Goal: Information Seeking & Learning: Learn about a topic

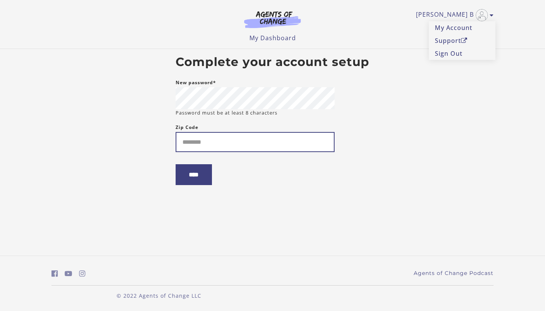
click at [210, 140] on input "Zip Code" at bounding box center [255, 142] width 159 height 20
type input "******"
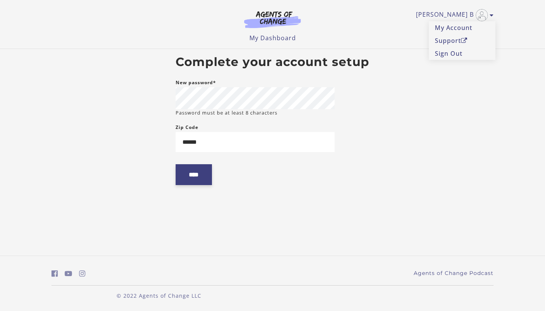
click at [206, 182] on input "****" at bounding box center [194, 174] width 36 height 21
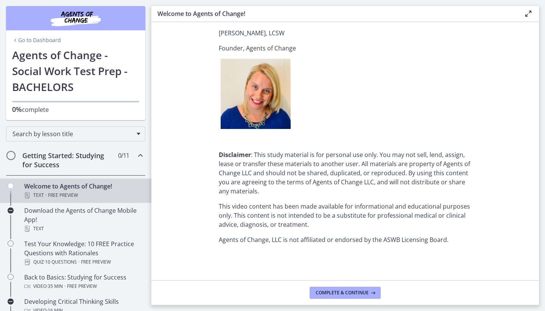
scroll to position [922, 0]
click at [345, 292] on span "Complete & continue" at bounding box center [342, 292] width 53 height 6
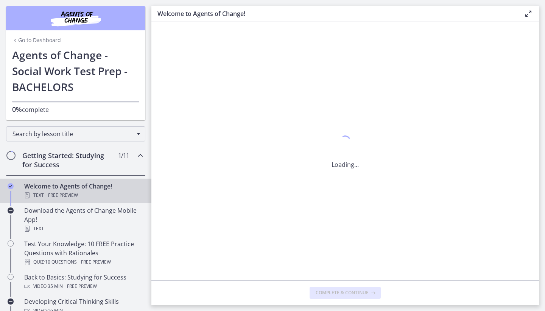
scroll to position [0, 0]
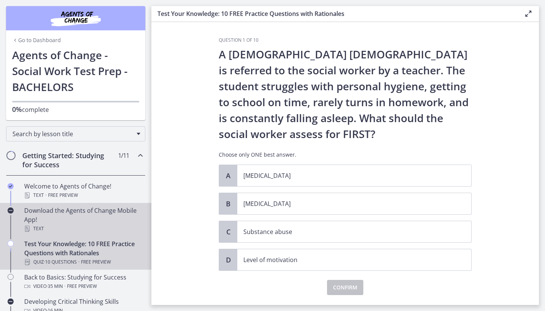
click at [66, 210] on div "Download the Agents of Change Mobile App! Text" at bounding box center [83, 219] width 118 height 27
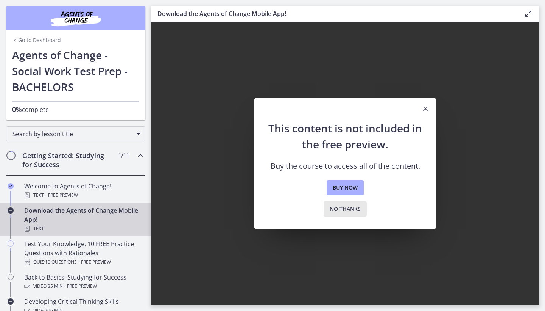
click at [344, 208] on span "No thanks" at bounding box center [345, 208] width 31 height 9
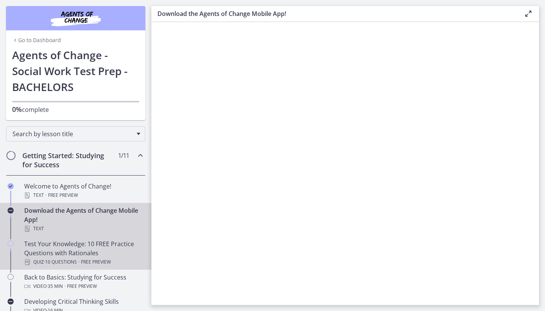
click at [53, 257] on div "Test Your Knowledge: 10 FREE Practice Questions with Rationales Quiz · 10 Quest…" at bounding box center [83, 252] width 118 height 27
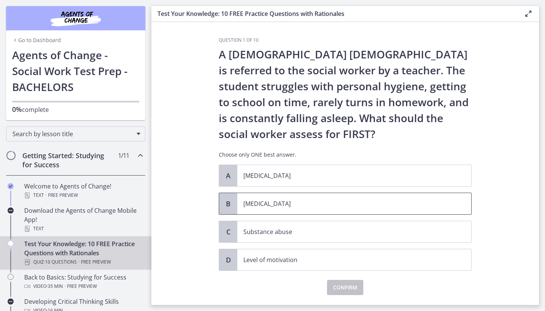
click at [288, 203] on p "Child neglect" at bounding box center [347, 203] width 207 height 9
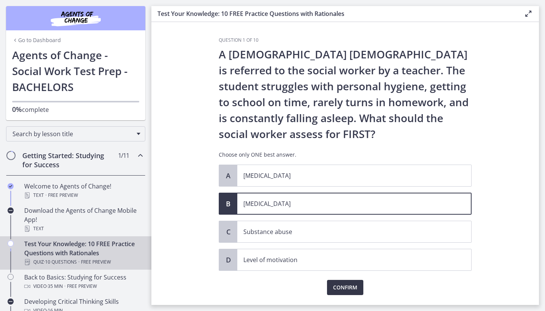
click at [345, 287] on span "Confirm" at bounding box center [345, 287] width 24 height 9
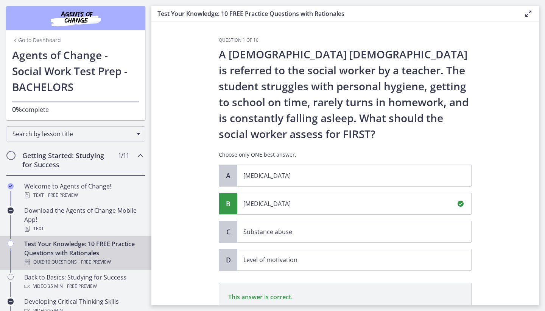
scroll to position [109, 0]
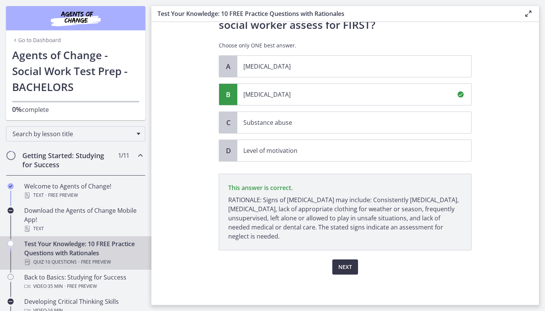
click at [346, 265] on span "Next" at bounding box center [346, 266] width 14 height 9
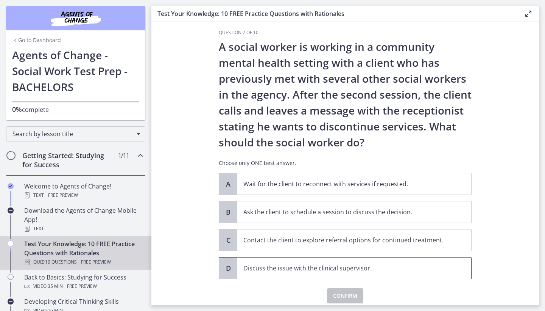
scroll to position [14, 0]
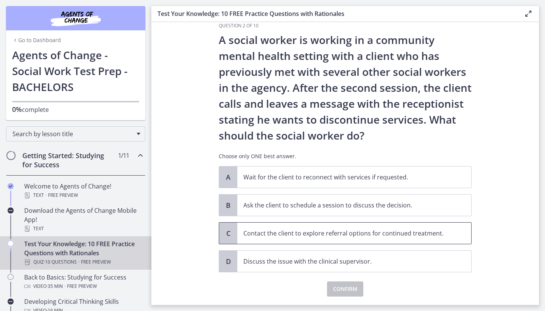
click at [342, 239] on span "Contact the client to explore referral options for continued treatment." at bounding box center [355, 232] width 234 height 21
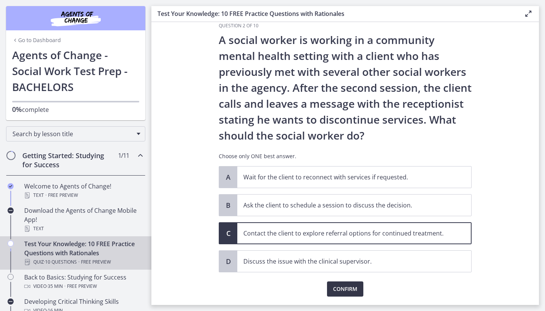
click at [341, 286] on span "Confirm" at bounding box center [345, 288] width 24 height 9
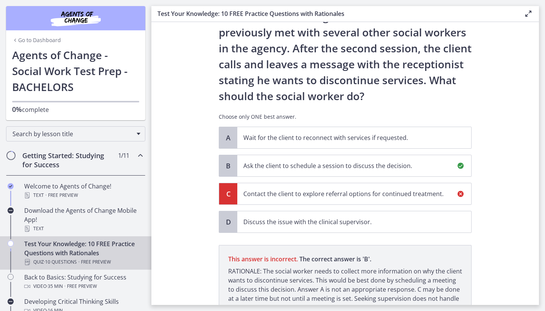
scroll to position [125, 0]
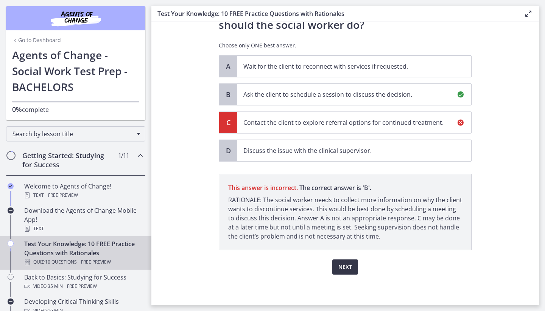
click at [344, 266] on span "Next" at bounding box center [346, 266] width 14 height 9
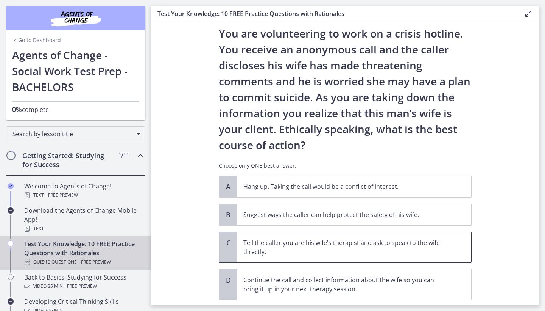
scroll to position [20, 0]
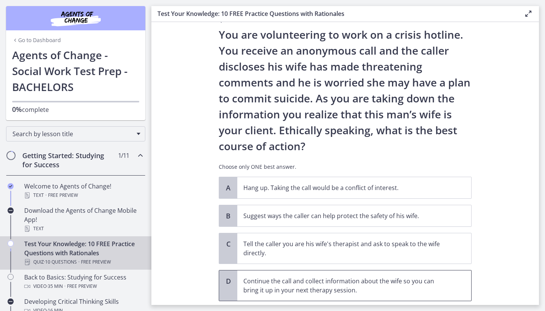
click at [268, 285] on p "Continue the call and collect information about the wife so you can bring it up…" at bounding box center [347, 285] width 207 height 18
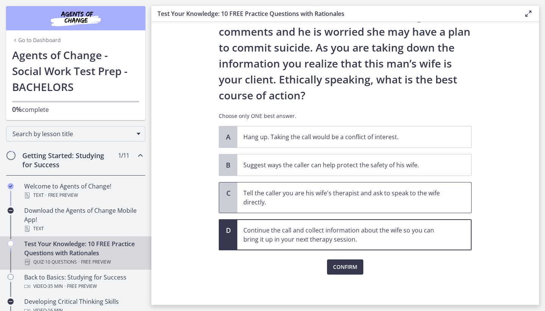
scroll to position [70, 0]
click at [345, 265] on span "Confirm" at bounding box center [345, 266] width 24 height 9
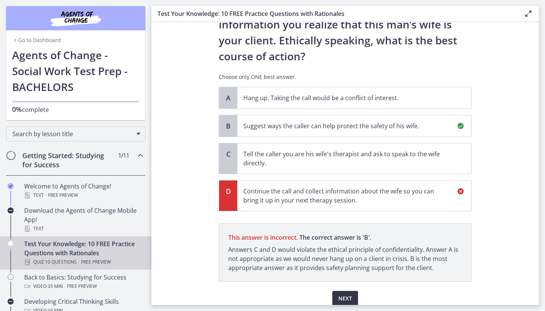
scroll to position [141, 0]
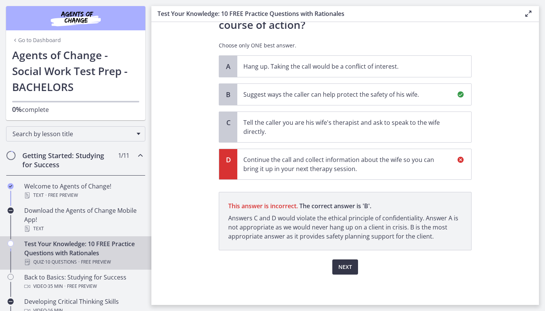
click at [346, 267] on span "Next" at bounding box center [346, 266] width 14 height 9
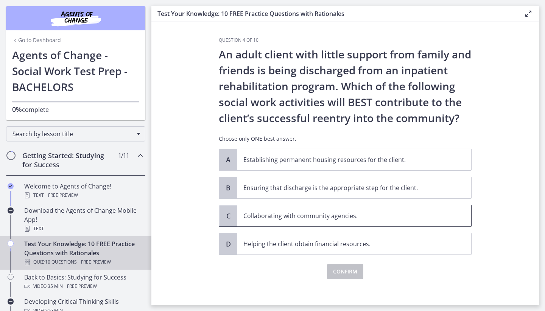
click at [324, 223] on span "Collaborating with community agencies." at bounding box center [355, 215] width 234 height 21
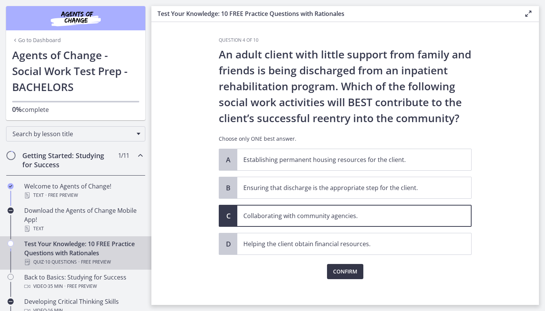
click at [336, 271] on span "Confirm" at bounding box center [345, 271] width 24 height 9
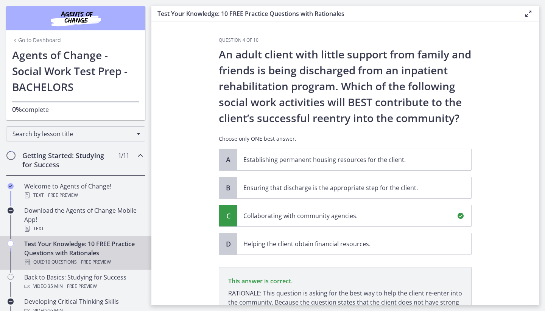
scroll to position [93, 0]
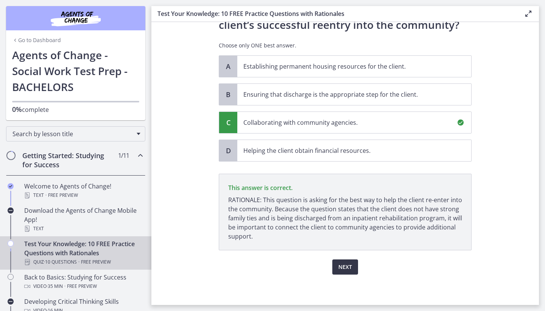
click at [339, 261] on button "Next" at bounding box center [346, 266] width 26 height 15
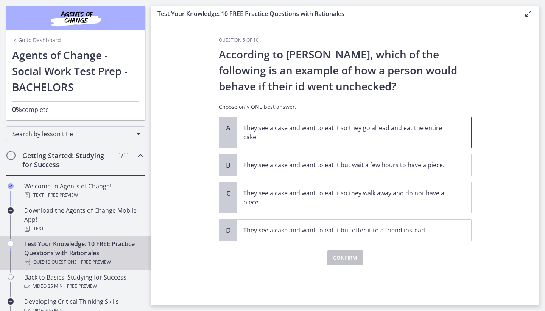
click at [338, 139] on p "They see a cake and want to eat it so they go ahead and eat the entire cake." at bounding box center [347, 132] width 207 height 18
click at [350, 258] on span "Confirm" at bounding box center [345, 257] width 24 height 9
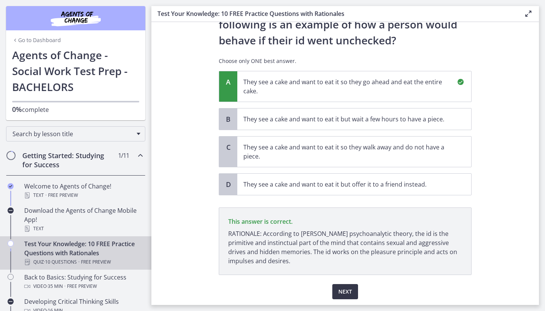
scroll to position [70, 0]
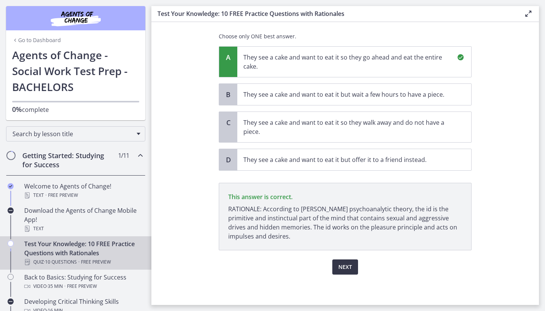
click at [345, 265] on span "Next" at bounding box center [346, 266] width 14 height 9
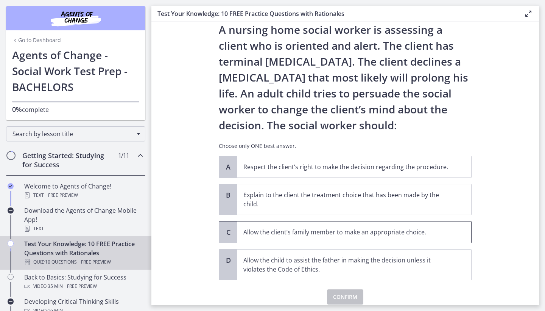
scroll to position [25, 0]
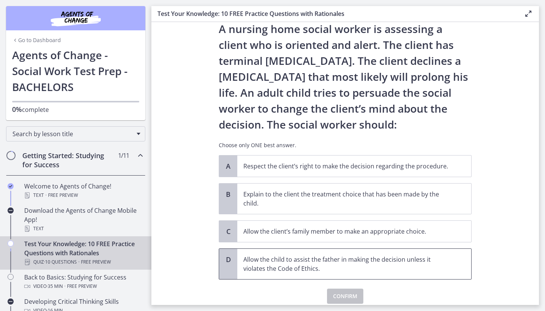
click at [279, 263] on p "Allow the child to assist the father in making the decision unless it violates …" at bounding box center [347, 264] width 207 height 18
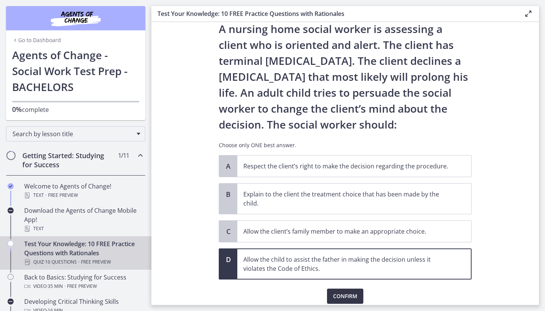
click at [336, 296] on span "Confirm" at bounding box center [345, 295] width 24 height 9
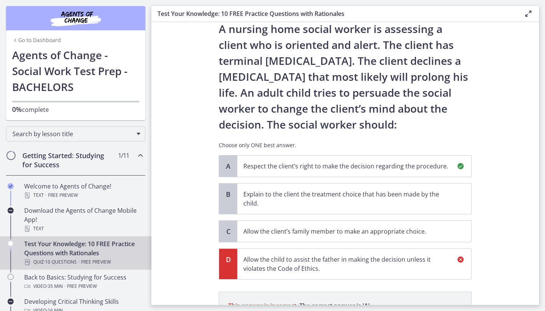
scroll to position [134, 0]
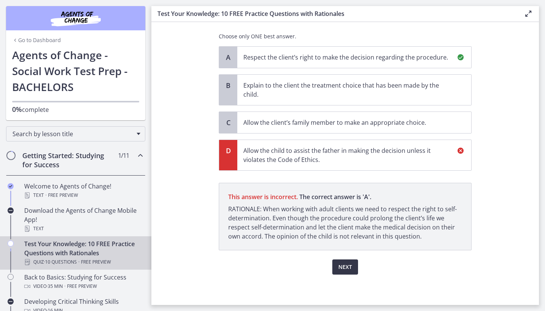
click at [344, 267] on span "Next" at bounding box center [346, 266] width 14 height 9
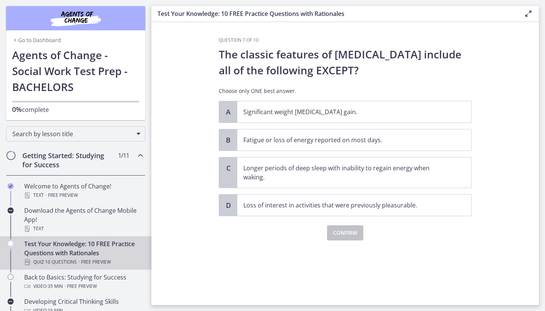
scroll to position [0, 0]
click at [309, 173] on p "Longer periods of deep sleep with inability to regain energy when waking." at bounding box center [347, 172] width 207 height 18
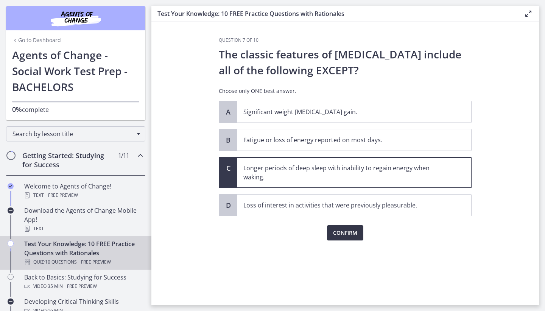
click at [354, 234] on span "Confirm" at bounding box center [345, 232] width 24 height 9
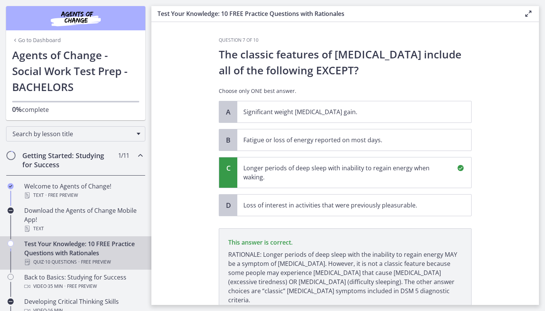
scroll to position [55, 0]
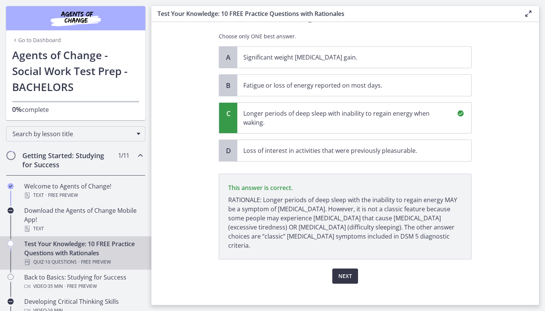
click at [348, 271] on span "Next" at bounding box center [346, 275] width 14 height 9
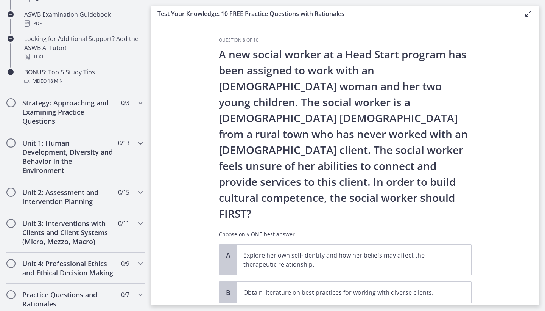
scroll to position [384, 0]
click at [40, 108] on h2 "Strategy: Approaching and Examining Practice Questions" at bounding box center [68, 111] width 92 height 27
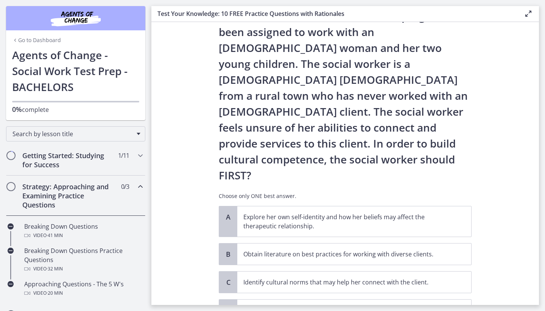
scroll to position [41, 0]
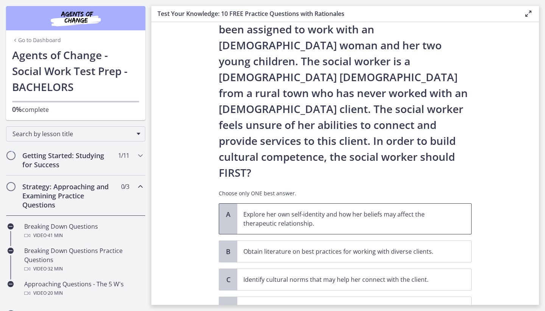
click at [350, 209] on p "Explore her own self-identity and how her beliefs may affect the therapeutic re…" at bounding box center [347, 218] width 207 height 18
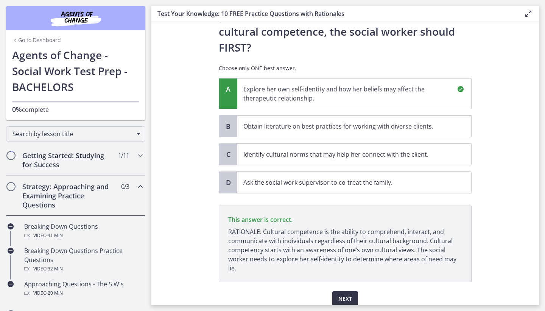
click at [340, 294] on span "Next" at bounding box center [346, 298] width 14 height 9
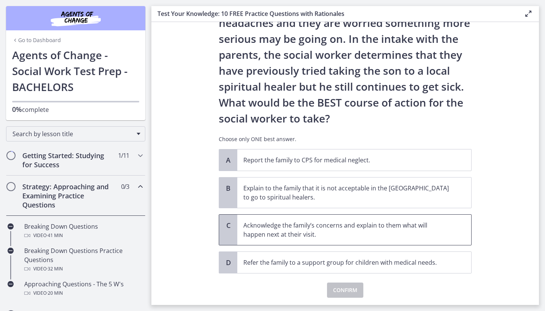
scroll to position [96, 0]
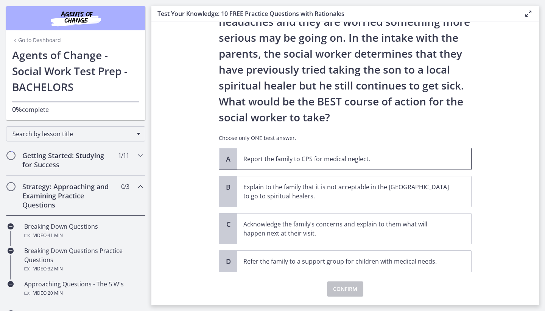
click at [295, 156] on p "Report the family to CPS for medical neglect." at bounding box center [347, 158] width 207 height 9
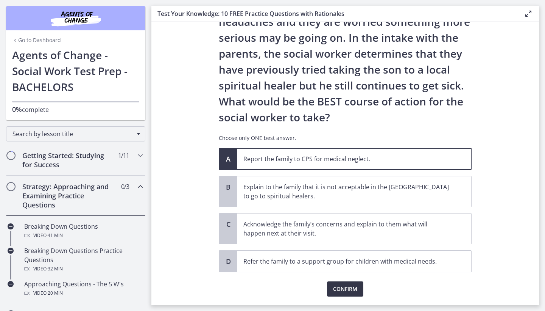
click at [344, 286] on span "Confirm" at bounding box center [345, 288] width 24 height 9
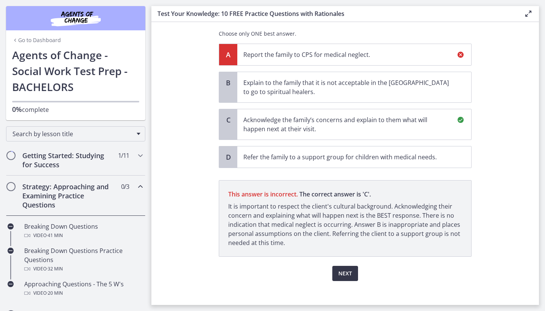
scroll to position [207, 0]
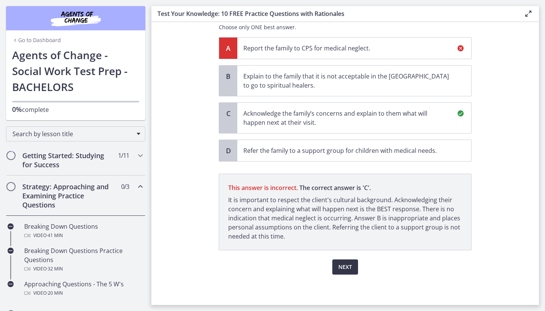
click at [341, 265] on span "Next" at bounding box center [346, 266] width 14 height 9
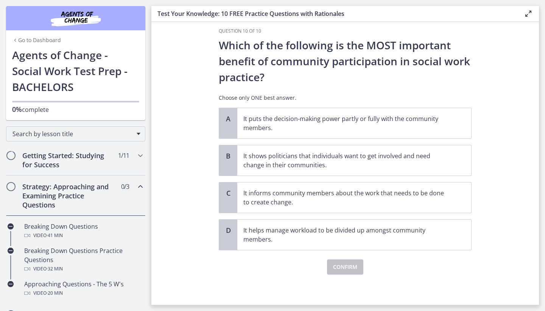
scroll to position [0, 0]
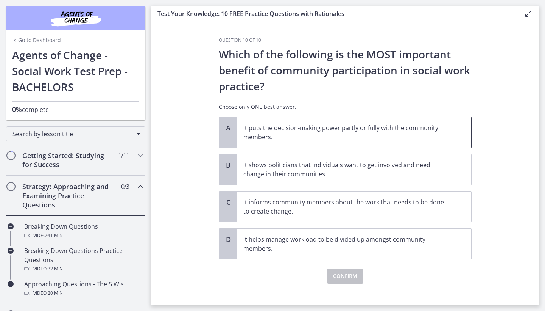
click at [330, 131] on p "It puts the decision-making power partly or fully with the community members." at bounding box center [347, 132] width 207 height 18
click at [346, 272] on span "Confirm" at bounding box center [345, 275] width 24 height 9
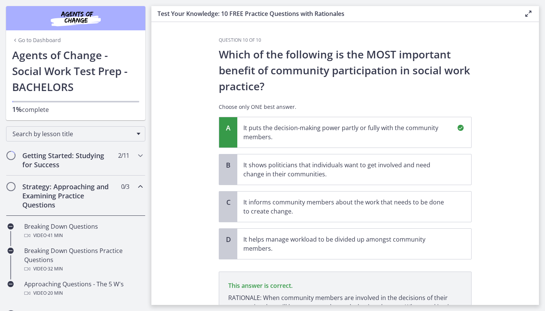
scroll to position [89, 0]
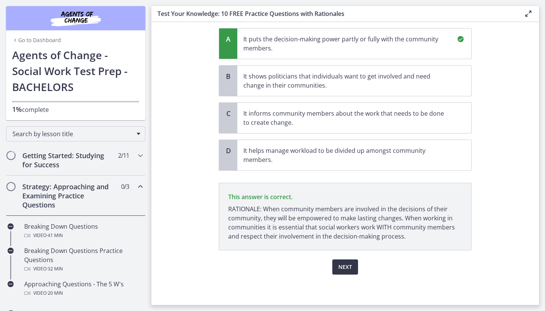
click at [344, 261] on button "Next" at bounding box center [346, 266] width 26 height 15
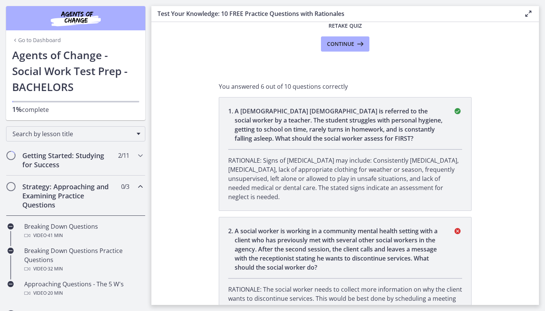
scroll to position [0, 0]
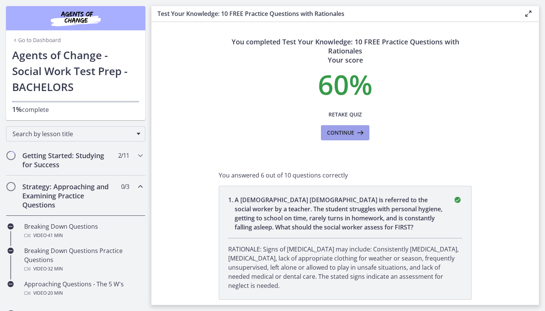
click at [343, 134] on span "Continue" at bounding box center [340, 132] width 27 height 9
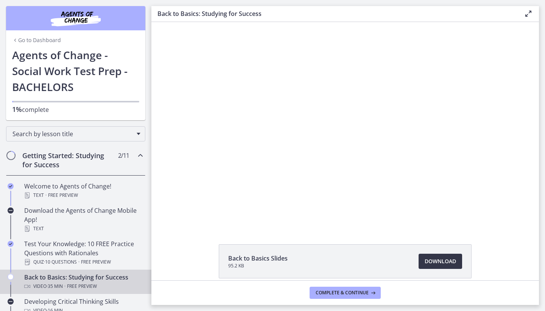
click at [447, 261] on span "Download Opens in a new window" at bounding box center [440, 260] width 31 height 9
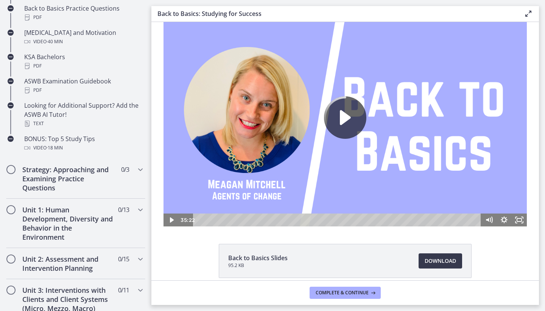
scroll to position [316, 0]
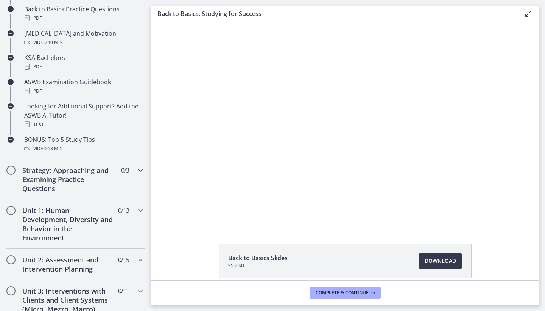
click at [136, 169] on icon "Chapters" at bounding box center [140, 170] width 9 height 9
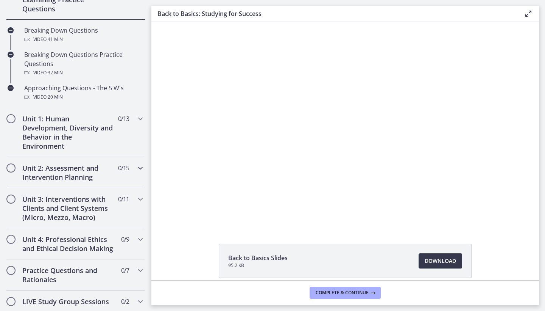
scroll to position [198, 0]
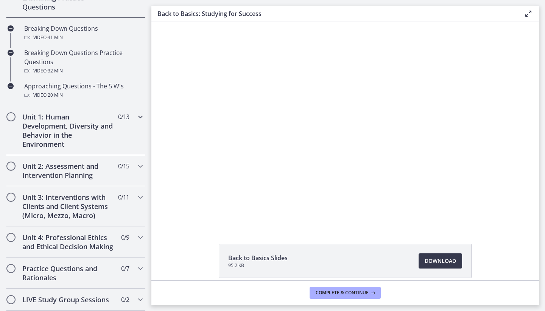
click at [136, 117] on icon "Chapters" at bounding box center [140, 116] width 9 height 9
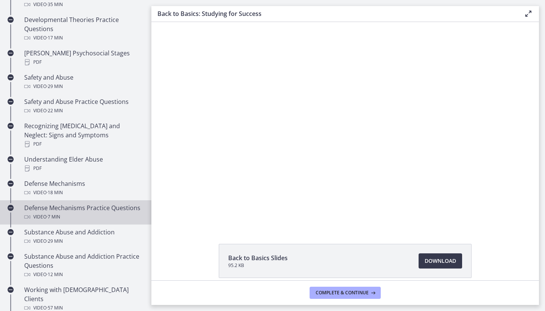
scroll to position [450, 0]
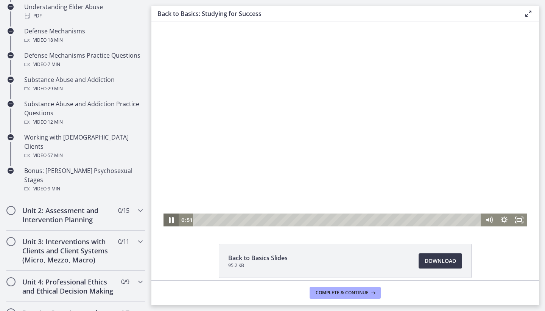
click at [170, 220] on icon "Pause" at bounding box center [171, 220] width 5 height 6
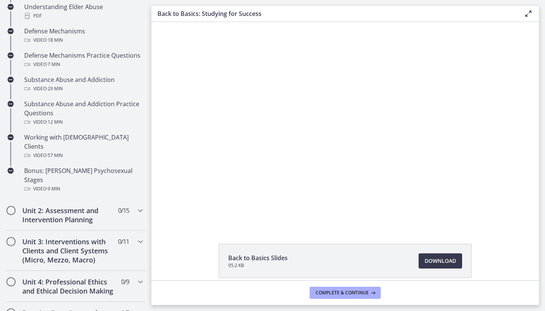
scroll to position [456, 0]
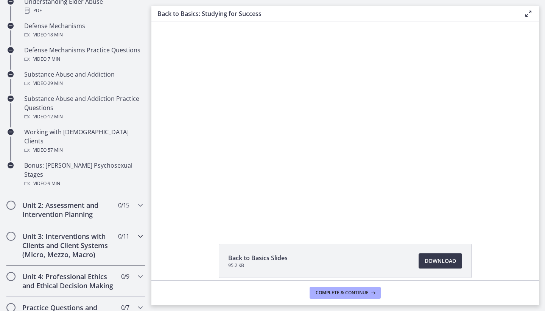
click at [136, 231] on icon "Chapters" at bounding box center [140, 235] width 9 height 9
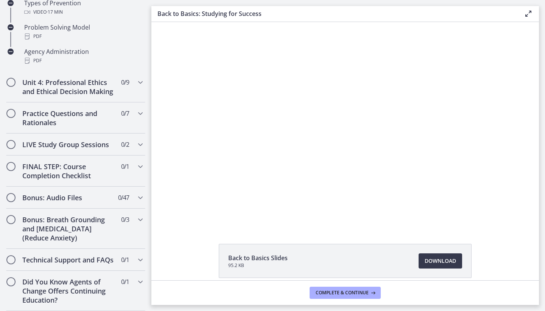
scroll to position [574, 0]
click at [136, 78] on icon "Chapters" at bounding box center [140, 82] width 9 height 9
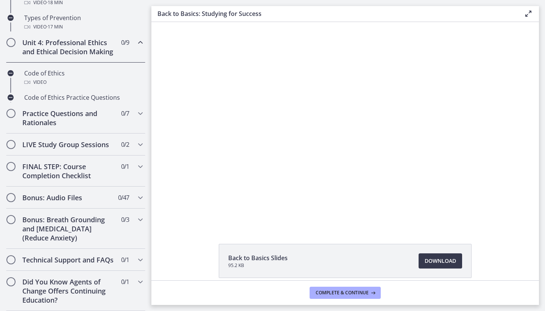
scroll to position [524, 0]
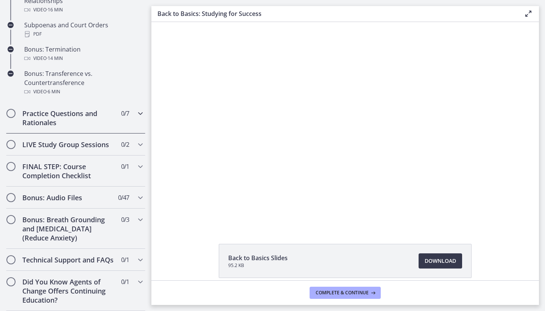
click at [136, 109] on icon "Chapters" at bounding box center [140, 113] width 9 height 9
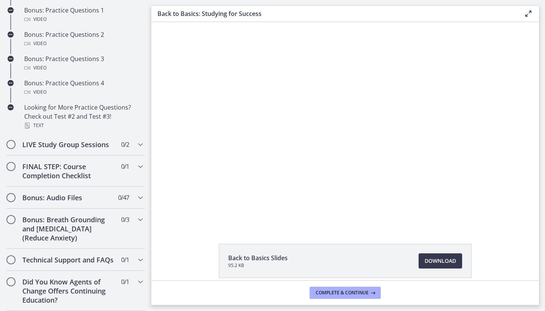
scroll to position [476, 0]
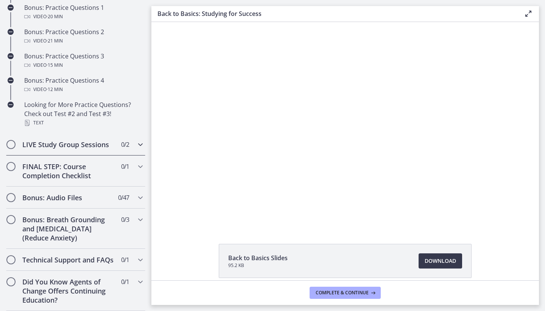
click at [136, 140] on icon "Chapters" at bounding box center [140, 144] width 9 height 9
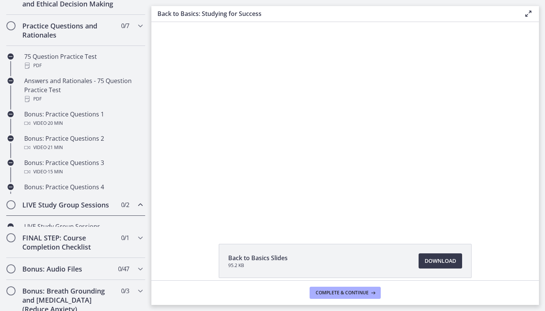
scroll to position [338, 0]
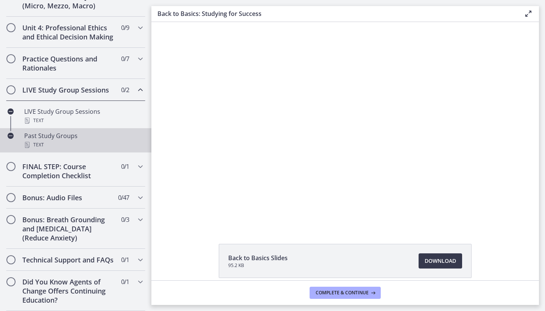
click at [59, 131] on div "Past Study Groups Text" at bounding box center [83, 140] width 118 height 18
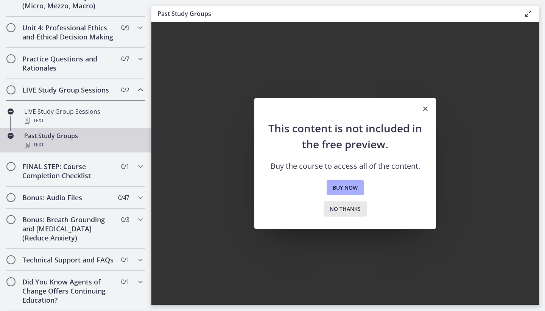
click at [351, 206] on span "No thanks" at bounding box center [345, 208] width 31 height 9
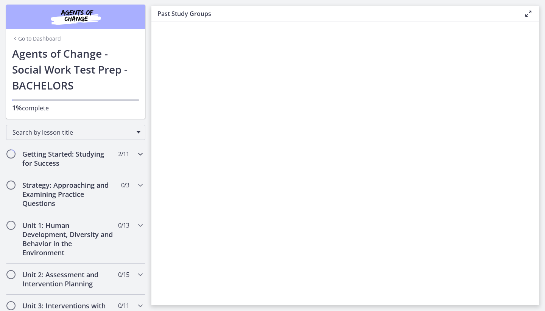
scroll to position [1, 0]
click at [40, 155] on h2 "Getting Started: Studying for Success" at bounding box center [68, 159] width 92 height 18
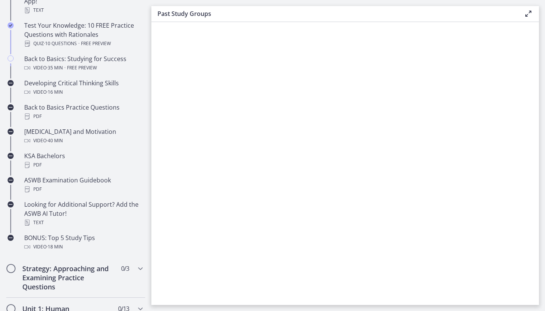
scroll to position [124, 0]
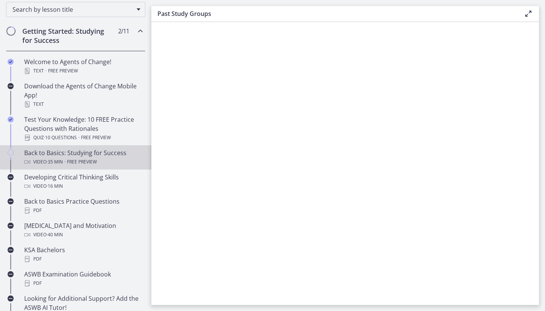
click at [77, 161] on span "Free preview" at bounding box center [82, 161] width 30 height 9
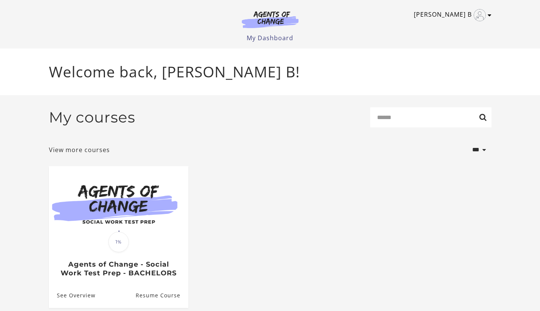
click at [487, 12] on link "Neeru B" at bounding box center [451, 15] width 74 height 12
click at [460, 27] on link "My Account" at bounding box center [460, 27] width 67 height 13
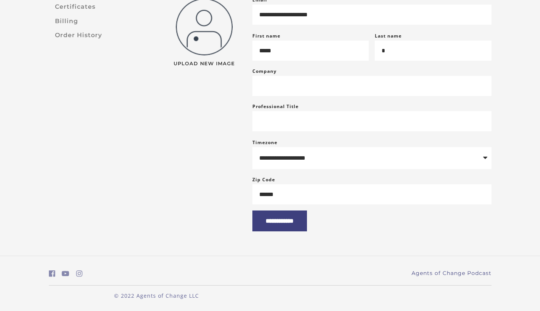
scroll to position [111, 0]
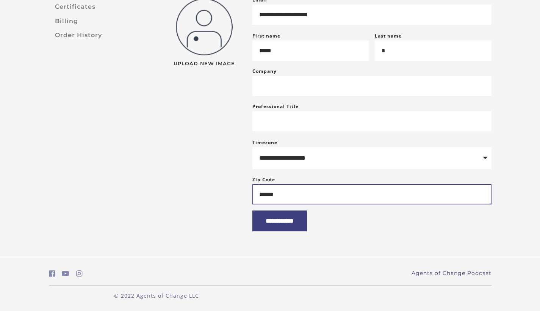
type input "*"
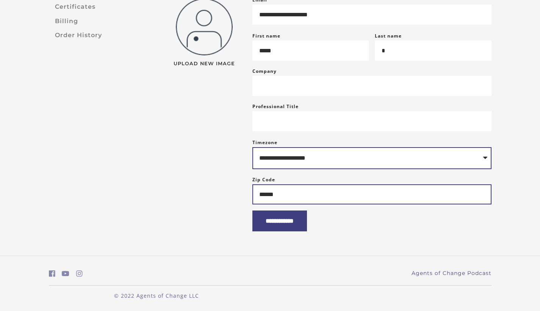
type input "******"
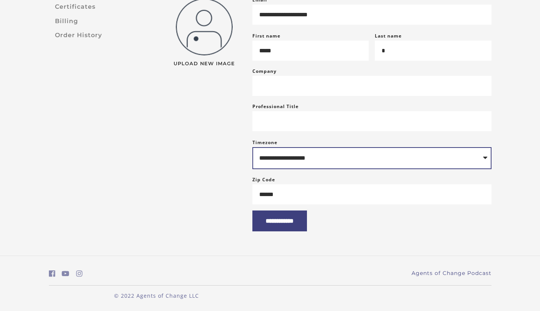
click at [316, 156] on select "**********" at bounding box center [371, 158] width 239 height 22
select select "**********"
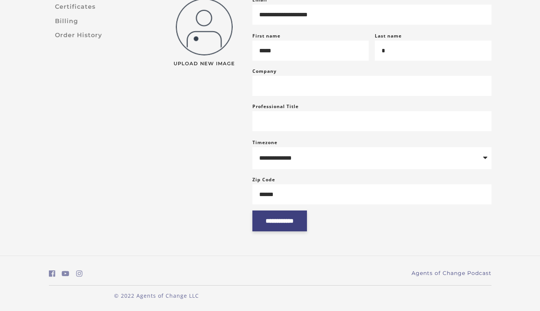
click at [286, 220] on input "**********" at bounding box center [279, 220] width 55 height 21
